Goal: Task Accomplishment & Management: Complete application form

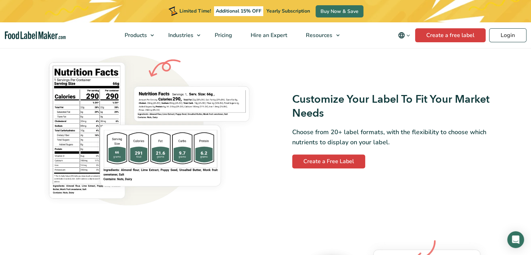
scroll to position [594, 0]
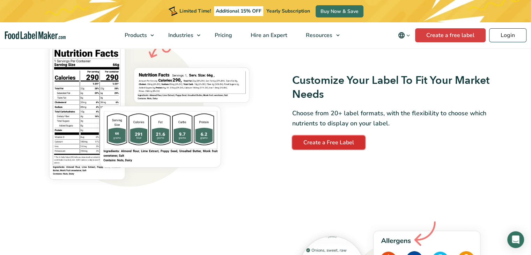
click at [331, 141] on link "Create a Free Label" at bounding box center [328, 142] width 73 height 14
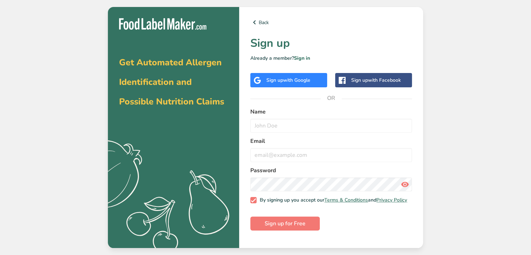
click at [63, 16] on div "Get Automated Allergen Identification and Possible Nutrition Claims .a{fill:#f5…" at bounding box center [265, 127] width 531 height 255
click at [459, 62] on div "Get Automated Allergen Identification and Possible Nutrition Claims .a{fill:#f5…" at bounding box center [265, 127] width 531 height 255
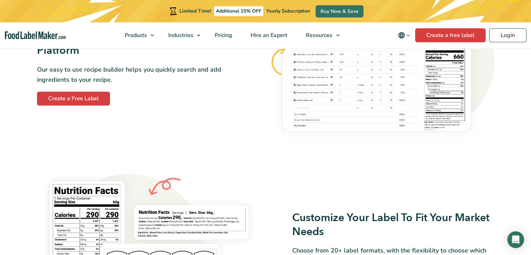
scroll to position [419, 0]
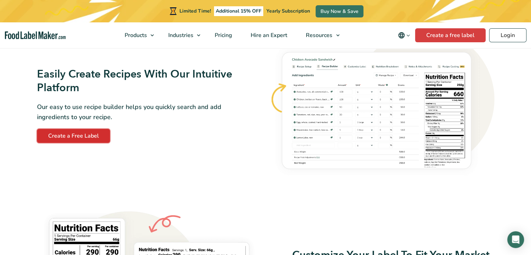
click at [85, 137] on link "Create a Free Label" at bounding box center [73, 136] width 73 height 14
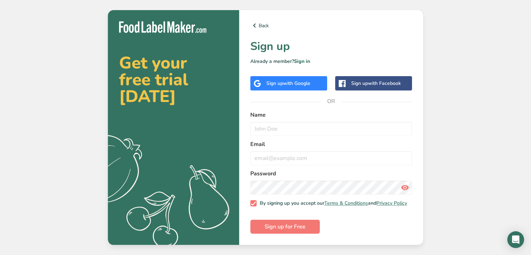
click at [293, 80] on span "with Google" at bounding box center [296, 83] width 27 height 7
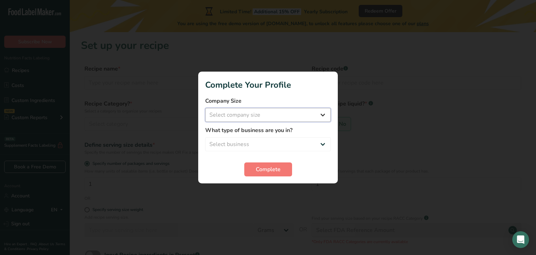
click at [278, 117] on select "Select company size Fewer than 10 Employees 10 to 50 Employees 51 to 500 Employ…" at bounding box center [268, 115] width 126 height 14
select select "1"
click at [205, 108] on select "Select company size Fewer than 10 Employees 10 to 50 Employees 51 to 500 Employ…" at bounding box center [268, 115] width 126 height 14
click at [274, 147] on select "Select business Packaged Food Manufacturer Restaurant & Cafe Bakery Meal Plans …" at bounding box center [268, 144] width 126 height 14
select select "7"
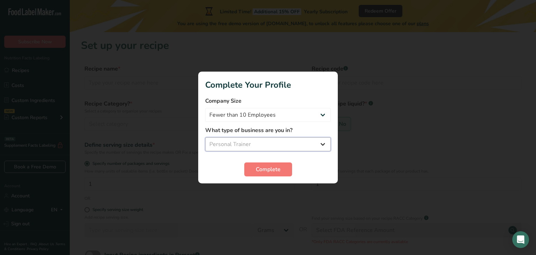
click at [205, 137] on select "Select business Packaged Food Manufacturer Restaurant & Cafe Bakery Meal Plans …" at bounding box center [268, 144] width 126 height 14
click at [259, 170] on span "Complete" at bounding box center [268, 169] width 25 height 8
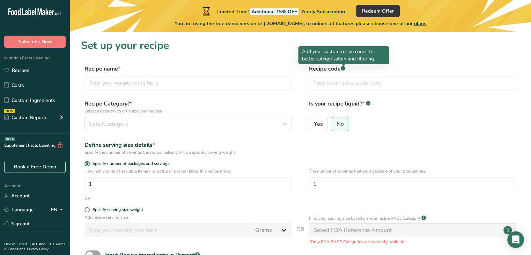
click at [345, 68] on rect at bounding box center [343, 68] width 5 height 5
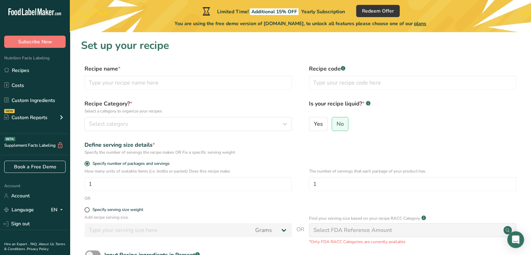
click at [345, 68] on rect at bounding box center [343, 68] width 5 height 5
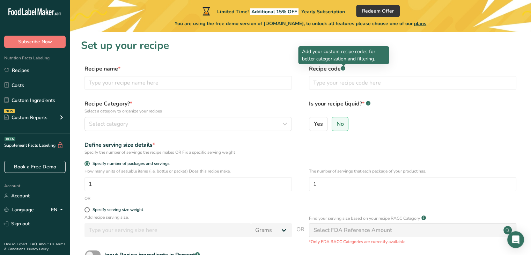
drag, startPoint x: 373, startPoint y: 60, endPoint x: 301, endPoint y: 52, distance: 71.8
click at [301, 52] on div "Add your custom recipe codes for better categorization and filtering." at bounding box center [343, 55] width 91 height 18
copy p "Add your custom recipe codes for better categorization and filtering."
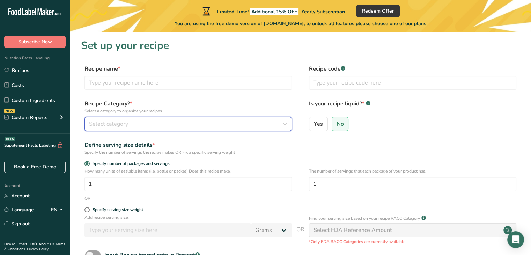
click at [164, 124] on div "Select category" at bounding box center [186, 124] width 194 height 8
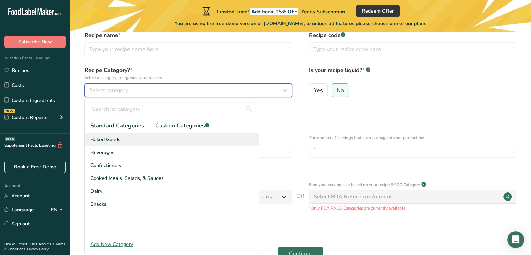
scroll to position [35, 0]
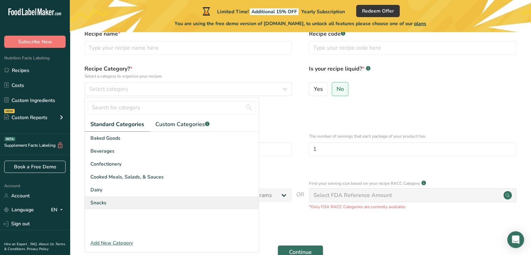
click at [118, 202] on div "Snacks" at bounding box center [172, 202] width 174 height 13
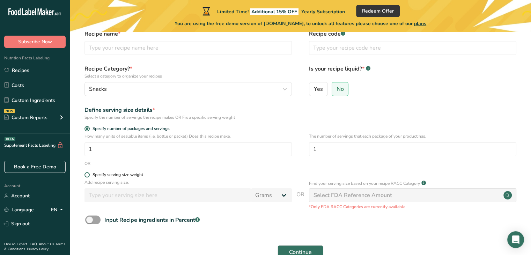
click at [86, 177] on span at bounding box center [87, 174] width 5 height 5
click at [86, 177] on input "Specify serving size weight" at bounding box center [87, 175] width 5 height 5
radio input "true"
radio input "false"
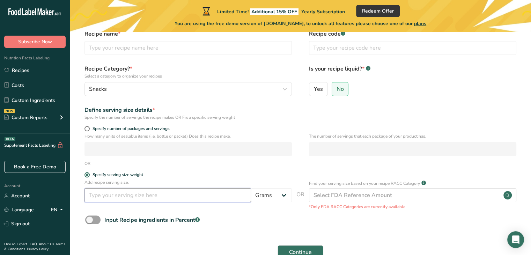
click at [233, 192] on input "number" at bounding box center [168, 195] width 167 height 14
type input "1"
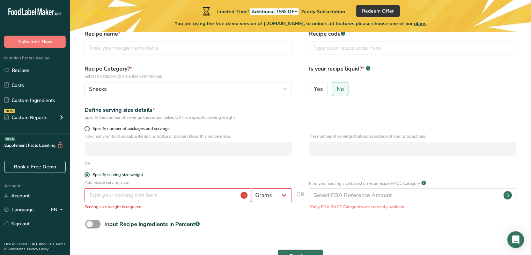
click at [89, 129] on span at bounding box center [87, 128] width 5 height 5
click at [89, 129] on input "Specify number of packages and servings" at bounding box center [87, 128] width 5 height 5
radio input "true"
radio input "false"
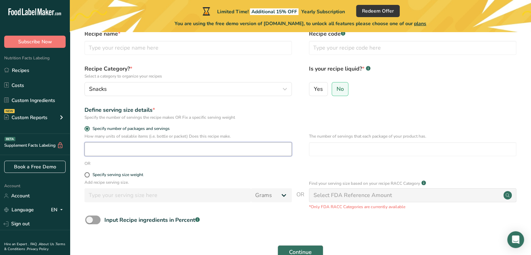
click at [240, 152] on input "number" at bounding box center [188, 149] width 207 height 14
type input "1"
click at [349, 146] on input "number" at bounding box center [412, 149] width 207 height 14
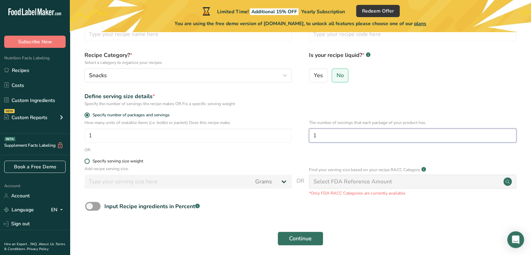
scroll to position [77, 0]
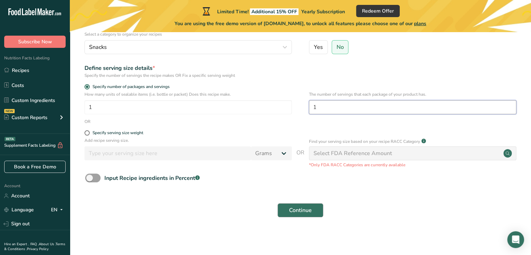
type input "1"
click at [301, 210] on span "Continue" at bounding box center [300, 210] width 23 height 8
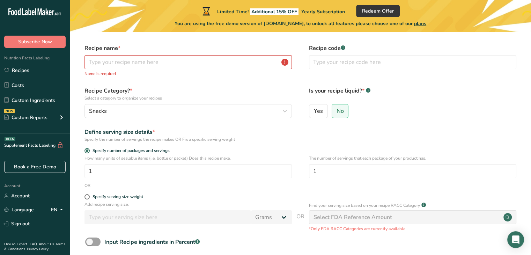
scroll to position [0, 0]
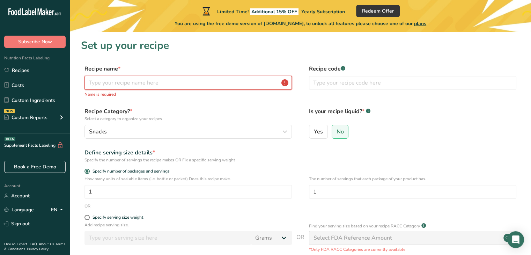
click at [197, 82] on input "text" at bounding box center [188, 83] width 207 height 14
type input "b"
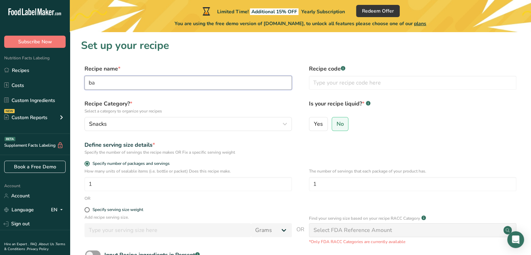
type input "b"
type input "B"
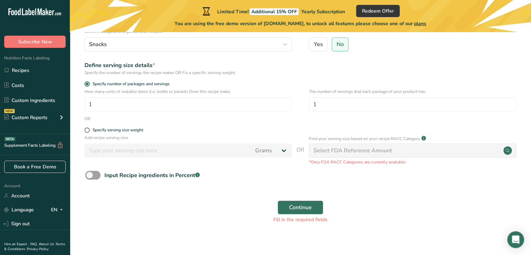
scroll to position [86, 0]
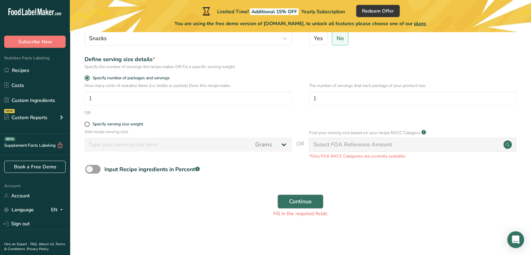
type input "SATE TOI"
click at [317, 199] on button "Continue" at bounding box center [301, 202] width 46 height 14
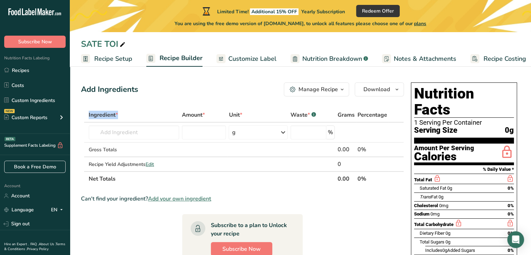
drag, startPoint x: 126, startPoint y: 115, endPoint x: 83, endPoint y: 111, distance: 42.8
click at [83, 111] on tr "Ingredient * Amount * Unit * Waste * .a-a{fill:#347362;}.b-a{fill:#fff;} Grams …" at bounding box center [242, 115] width 322 height 15
copy tr "Ingredient *"
click at [342, 91] on icon "button" at bounding box center [342, 89] width 6 height 9
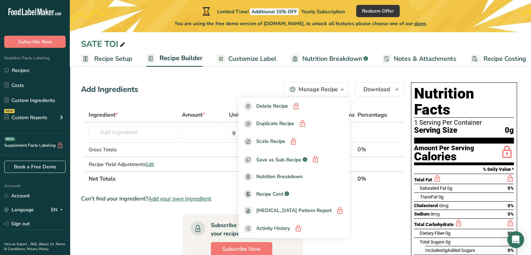
click at [172, 186] on section "Ingredient * Amount * Unit * Waste * .a-a{fill:#347362;}.b-a{fill:#fff;} Grams …" at bounding box center [242, 240] width 323 height 265
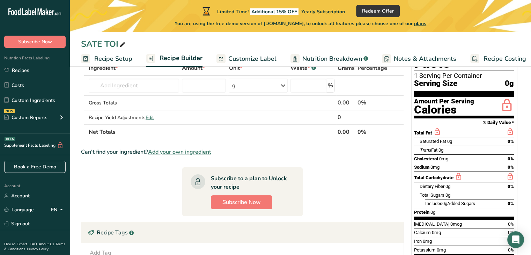
scroll to position [34, 0]
